Goal: Task Accomplishment & Management: Use online tool/utility

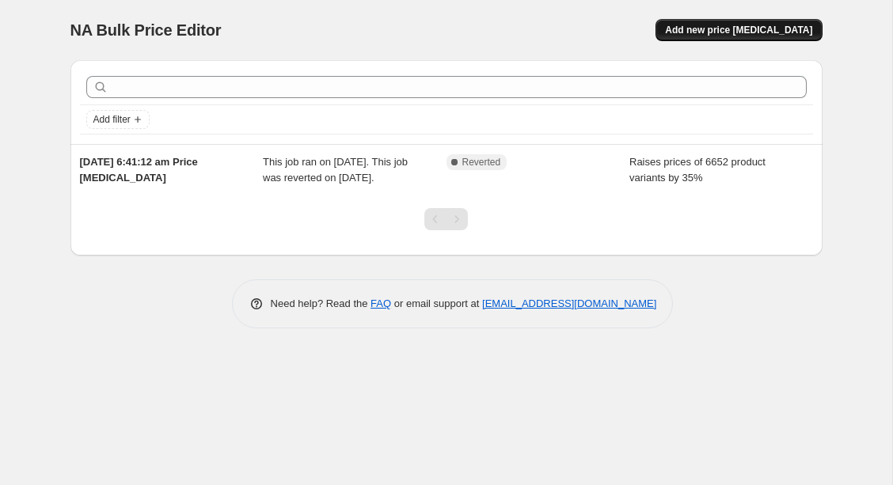
click at [735, 40] on button "Add new price [MEDICAL_DATA]" at bounding box center [738, 30] width 166 height 22
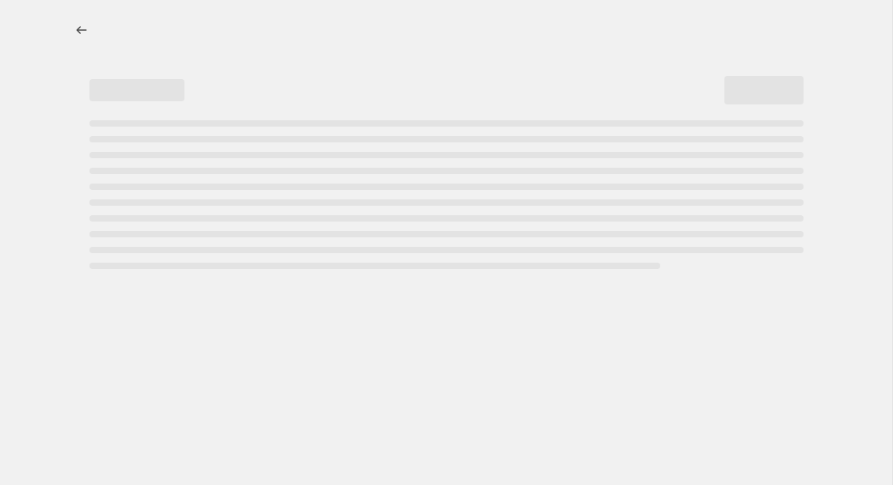
select select "percentage"
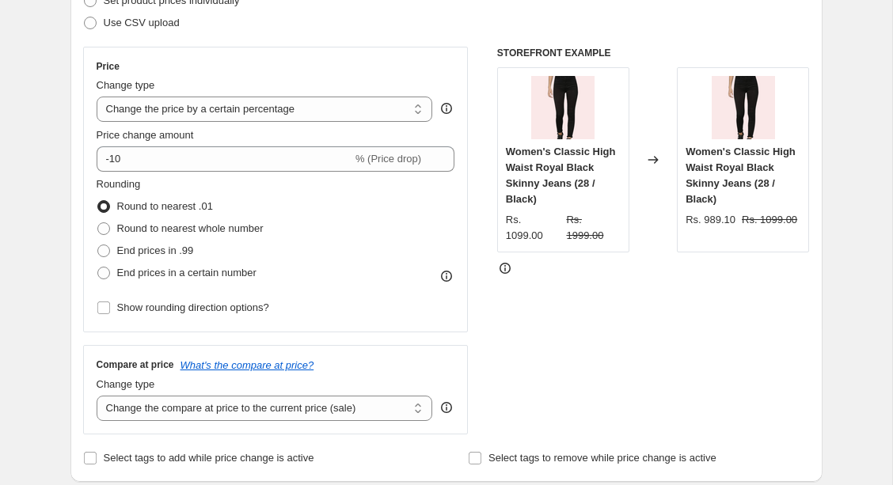
scroll to position [256, 0]
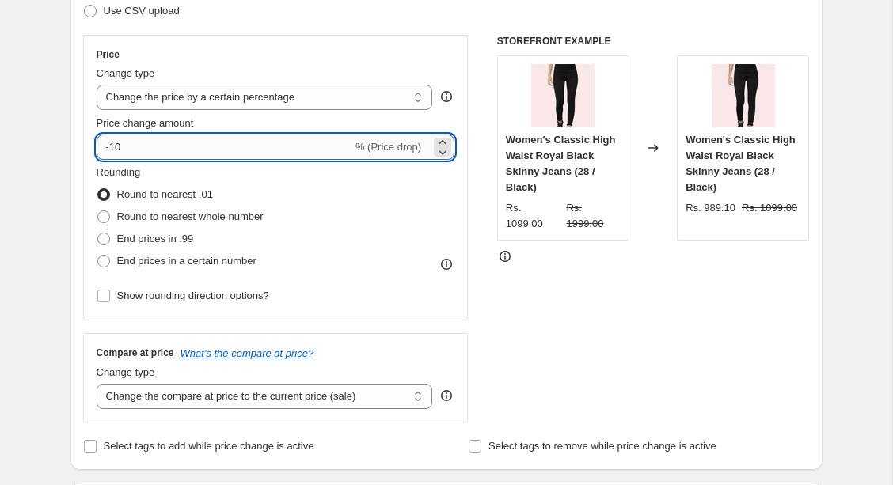
click at [272, 143] on input "-10" at bounding box center [225, 147] width 256 height 25
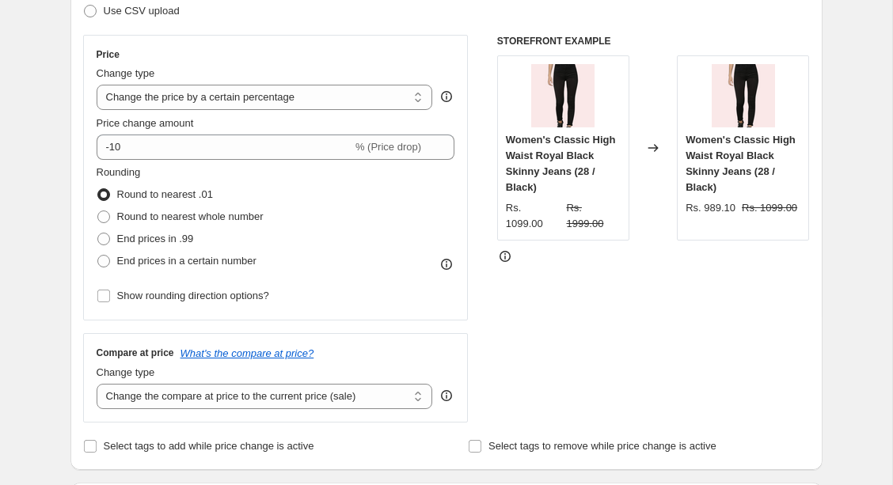
click at [628, 302] on div "STOREFRONT EXAMPLE Women's Classic High Waist Royal Black Skinny Jeans (28 / Bl…" at bounding box center [653, 229] width 313 height 388
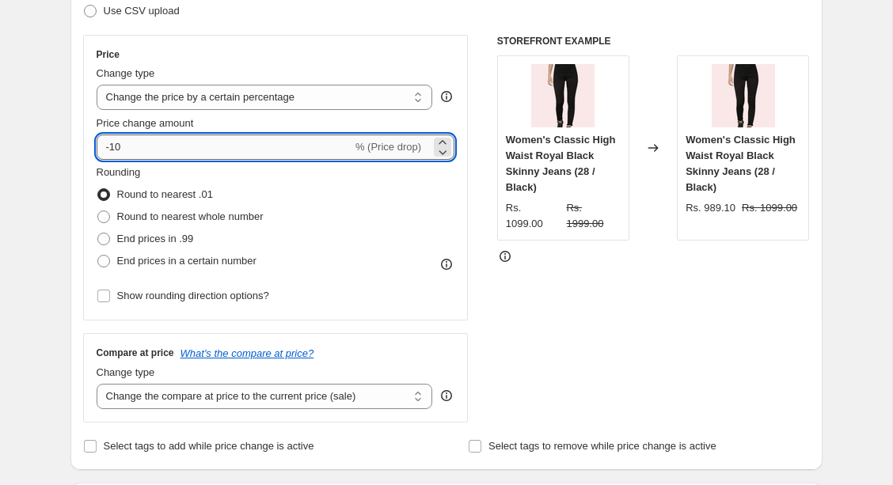
click at [177, 154] on input "-10" at bounding box center [225, 147] width 256 height 25
type input "-1"
click at [532, 296] on div "STOREFRONT EXAMPLE Women's Classic High Waist Royal Black Skinny Jeans (28 / Bl…" at bounding box center [653, 229] width 313 height 388
click at [134, 149] on input "15" at bounding box center [215, 147] width 237 height 25
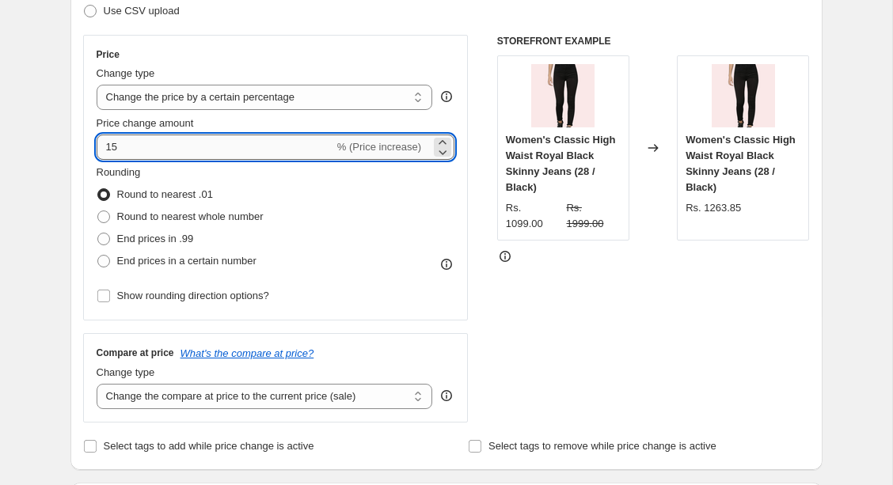
click at [134, 149] on input "15" at bounding box center [215, 147] width 237 height 25
type input "20"
click at [564, 336] on div "STOREFRONT EXAMPLE Women's Classic High Waist Royal Black Skinny Jeans (28 / Bl…" at bounding box center [653, 229] width 313 height 388
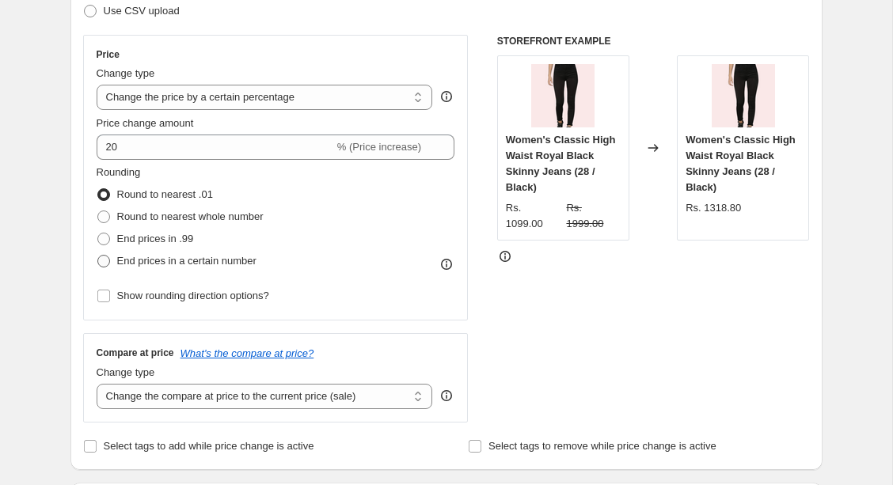
click at [198, 259] on span "End prices in a certain number" at bounding box center [186, 261] width 139 height 12
click at [98, 256] on input "End prices in a certain number" at bounding box center [97, 255] width 1 height 1
radio input "true"
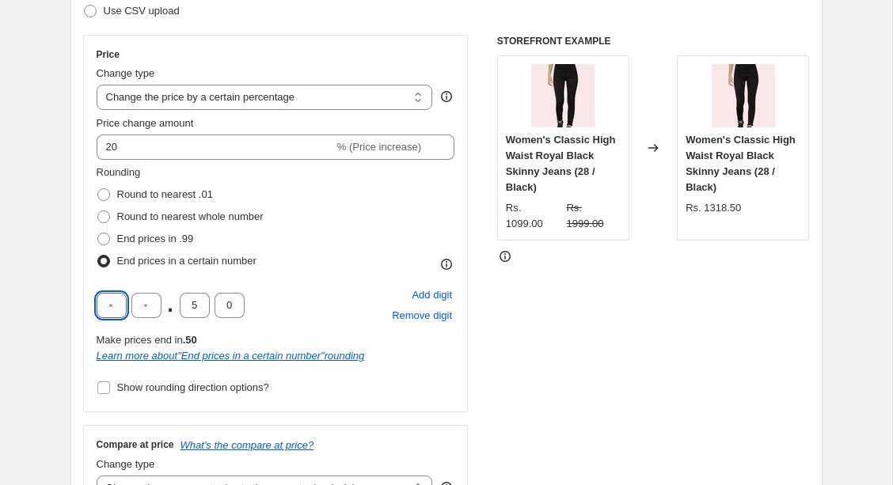
click at [123, 313] on input "text" at bounding box center [112, 305] width 30 height 25
type input "9"
click at [407, 315] on span "Remove digit" at bounding box center [422, 316] width 60 height 16
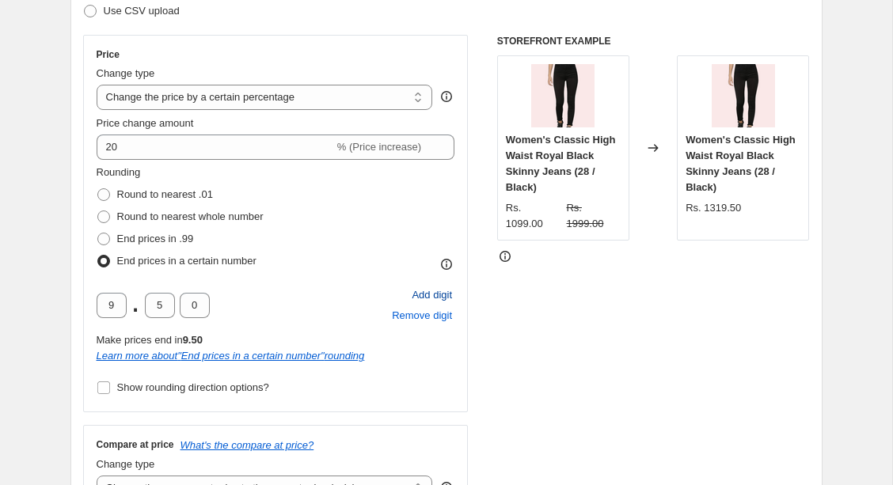
click at [433, 299] on span "Add digit" at bounding box center [432, 295] width 40 height 16
click at [199, 308] on input "5" at bounding box center [195, 305] width 30 height 25
type input "0"
click at [120, 313] on input "text" at bounding box center [112, 305] width 30 height 25
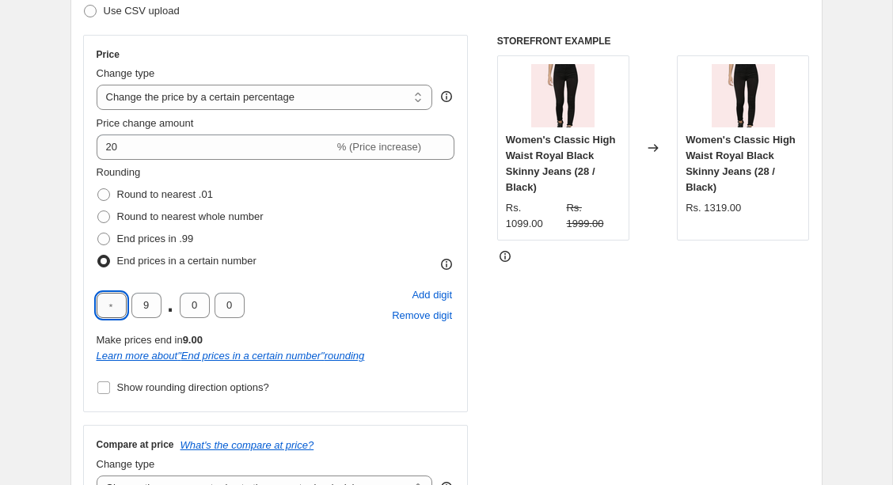
type input "9"
click at [509, 351] on div "STOREFRONT EXAMPLE Women's Classic High Waist Royal Black Skinny Jeans (28 / Bl…" at bounding box center [653, 275] width 313 height 480
click at [558, 339] on div "STOREFRONT EXAMPLE Women's Classic High Waist Royal Black Skinny Jeans (28 / Bl…" at bounding box center [653, 275] width 313 height 480
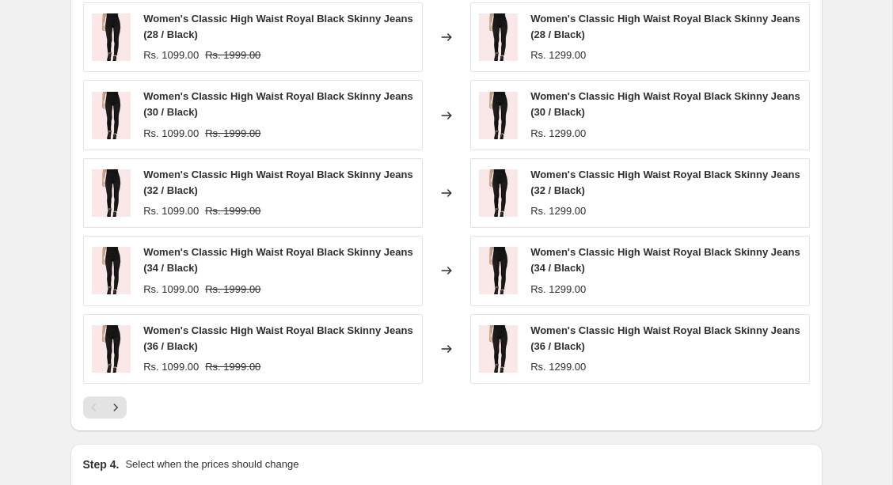
scroll to position [1026, 0]
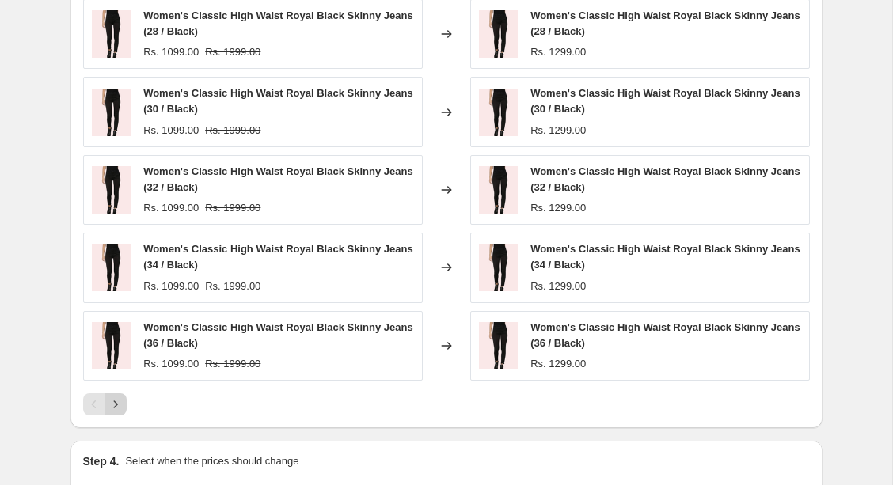
click at [120, 402] on icon "Next" at bounding box center [116, 405] width 16 height 16
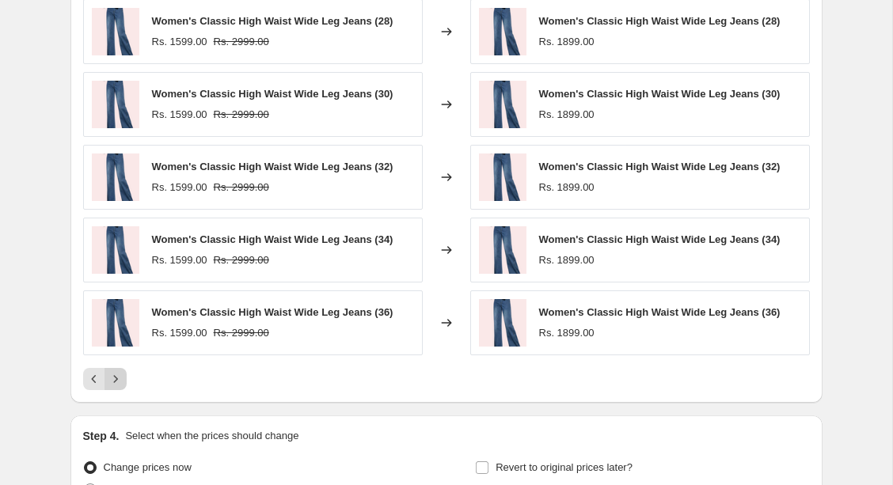
click at [121, 379] on icon "Next" at bounding box center [116, 379] width 16 height 16
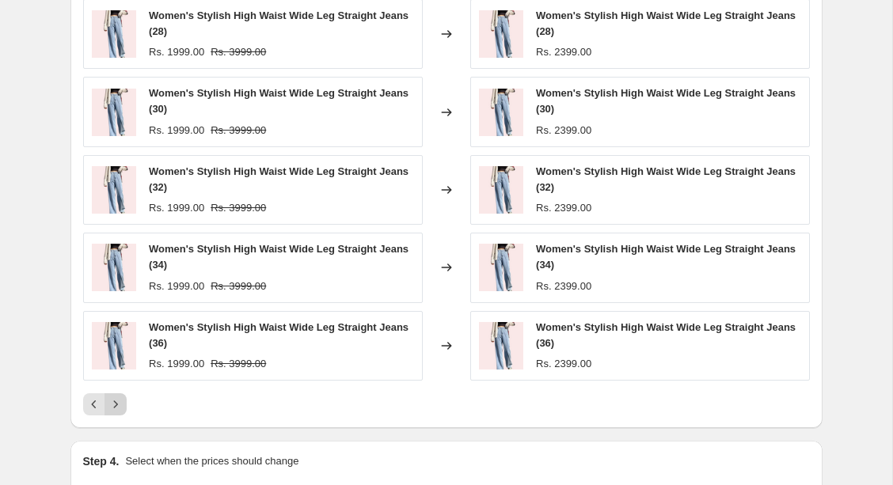
click at [118, 408] on icon "Next" at bounding box center [116, 405] width 16 height 16
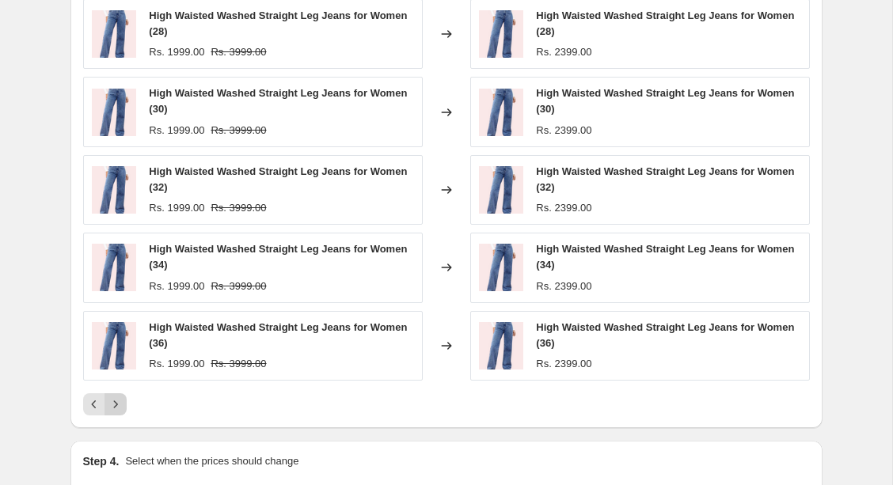
click at [119, 400] on icon "Next" at bounding box center [116, 405] width 16 height 16
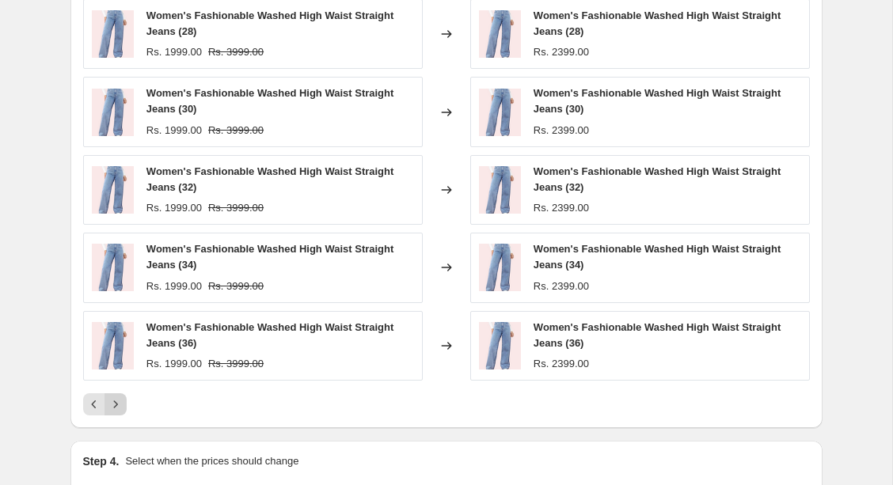
click at [119, 400] on icon "Next" at bounding box center [116, 405] width 16 height 16
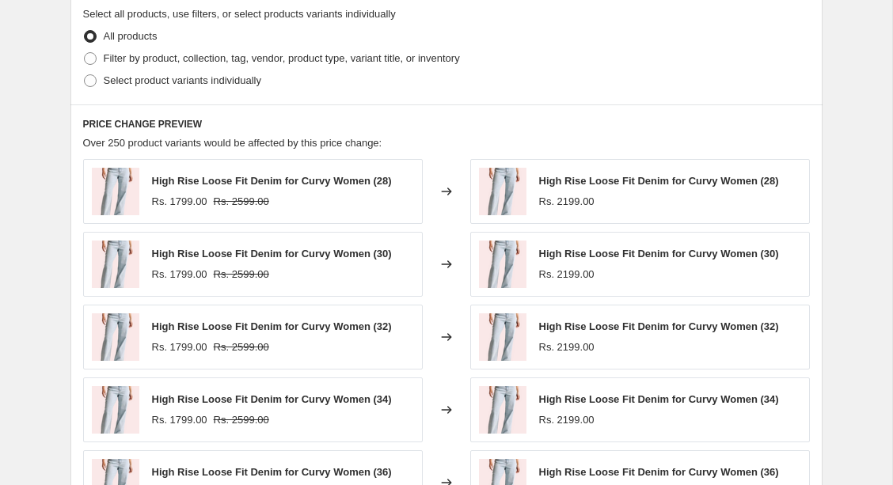
scroll to position [1189, 0]
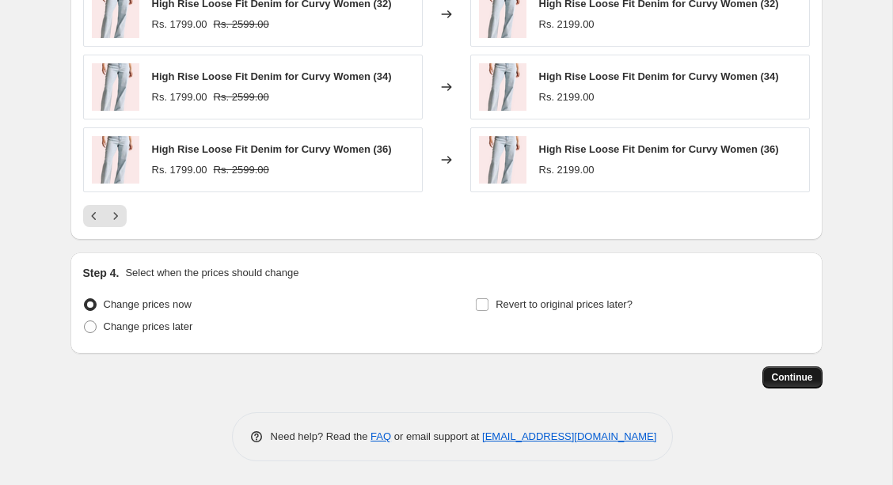
click at [779, 380] on span "Continue" at bounding box center [792, 377] width 41 height 13
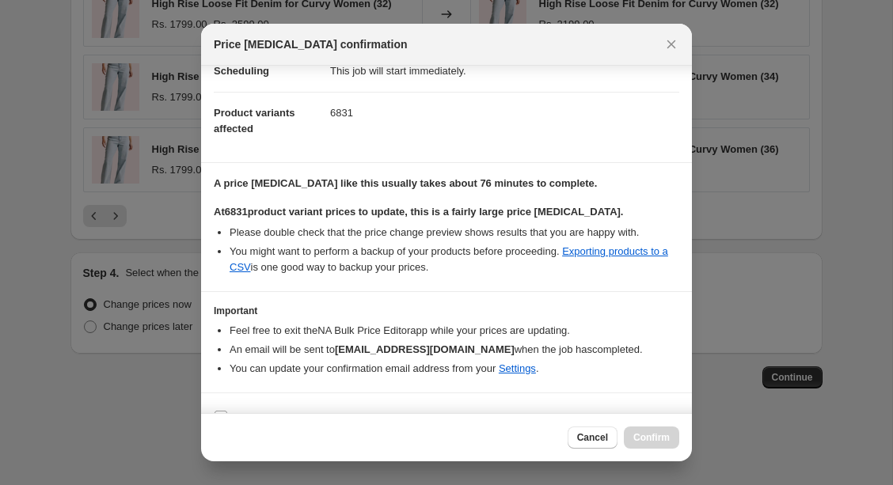
scroll to position [172, 0]
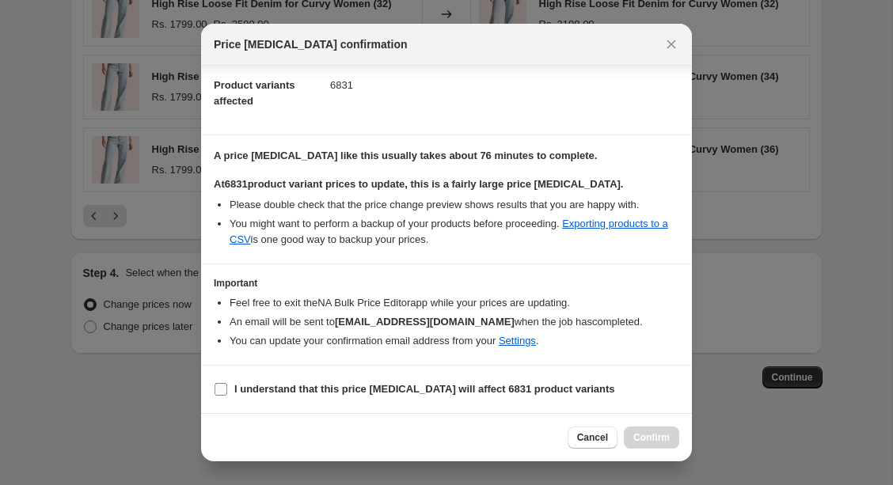
click at [222, 384] on input "I understand that this price [MEDICAL_DATA] will affect 6831 product variants" at bounding box center [220, 389] width 13 height 13
checkbox input "true"
click at [647, 439] on span "Confirm" at bounding box center [651, 437] width 36 height 13
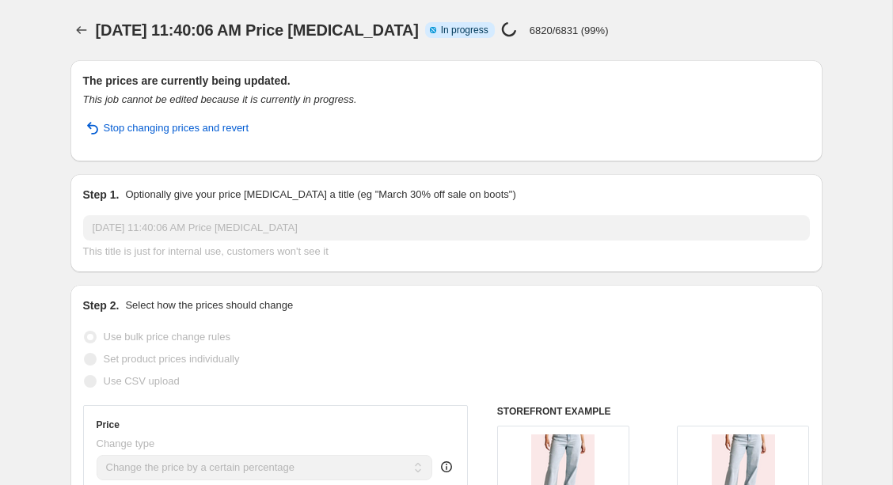
select select "percentage"
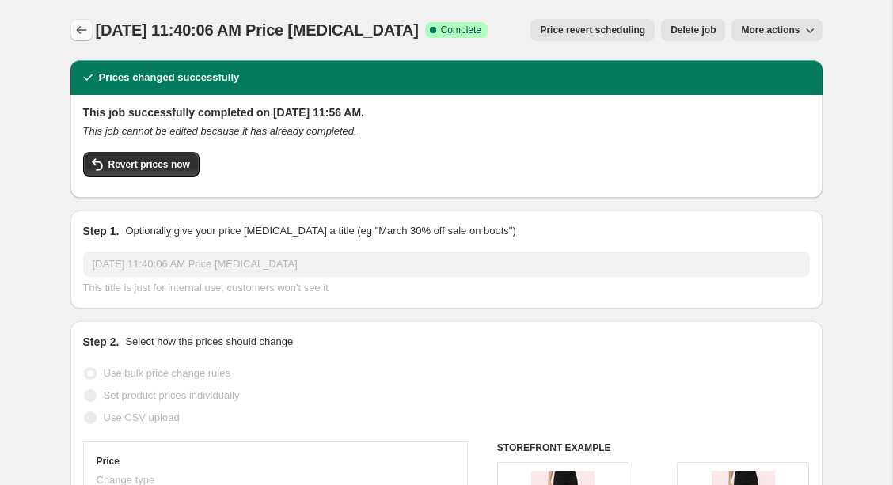
click at [82, 27] on icon "Price change jobs" at bounding box center [82, 30] width 16 height 16
